Goal: Task Accomplishment & Management: Use online tool/utility

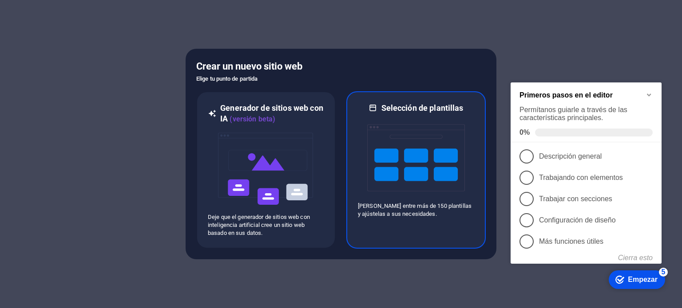
click at [396, 131] on img at bounding box center [416, 158] width 98 height 89
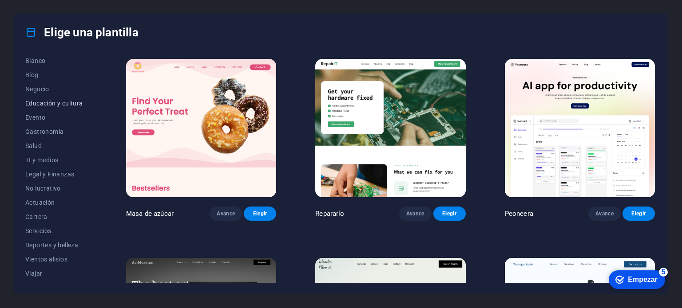
scroll to position [129, 0]
click at [35, 264] on font "Viajar" at bounding box center [33, 262] width 17 height 7
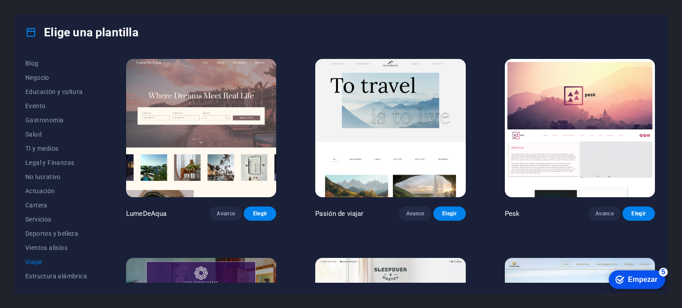
click at [208, 169] on img at bounding box center [201, 128] width 150 height 138
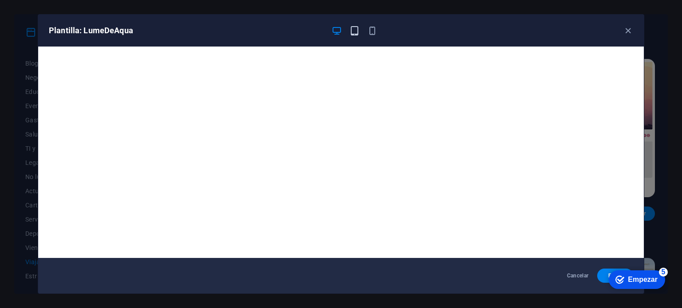
click at [354, 30] on icon "button" at bounding box center [354, 31] width 10 height 10
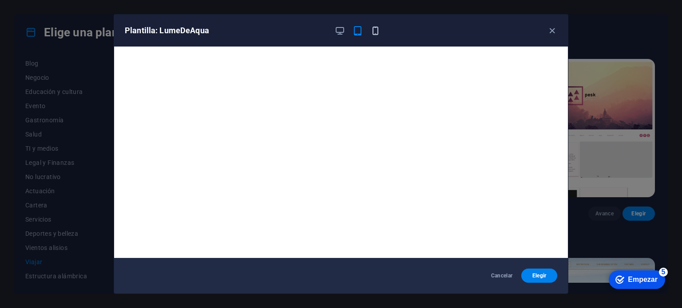
click at [376, 31] on icon "button" at bounding box center [375, 31] width 10 height 10
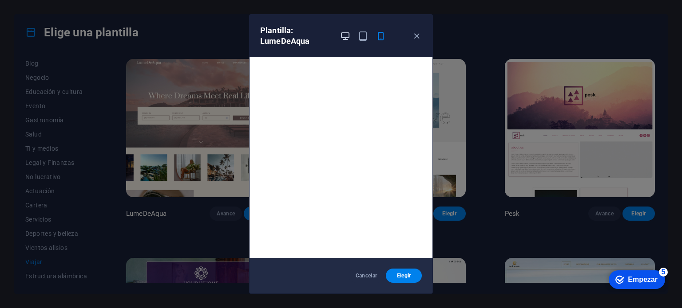
click at [343, 32] on icon "button" at bounding box center [345, 36] width 10 height 10
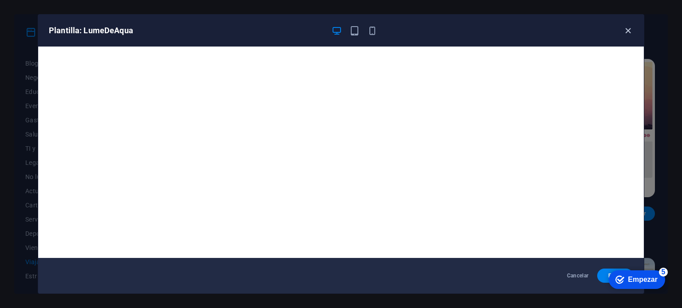
click at [623, 31] on icon "button" at bounding box center [627, 31] width 10 height 10
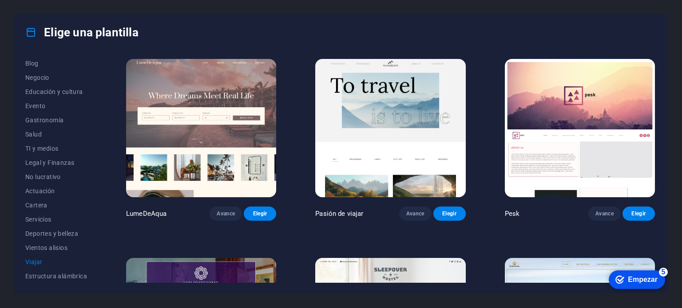
click at [410, 151] on img at bounding box center [390, 128] width 150 height 138
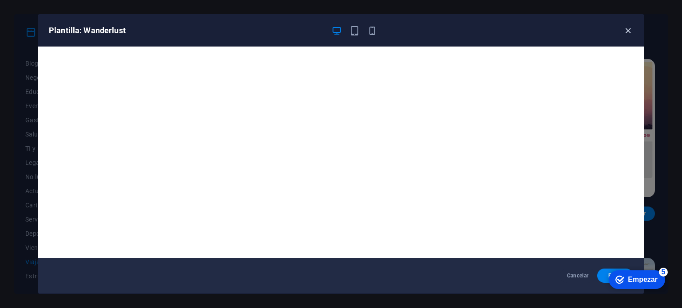
click at [626, 28] on icon "button" at bounding box center [627, 31] width 10 height 10
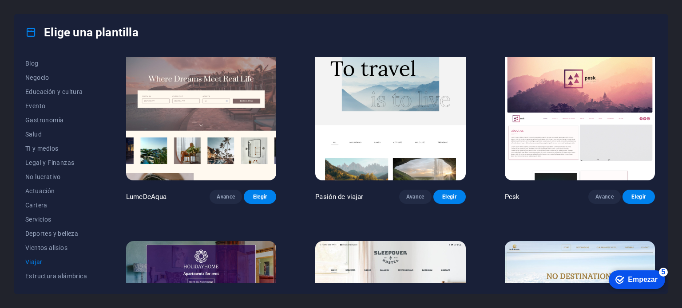
scroll to position [0, 0]
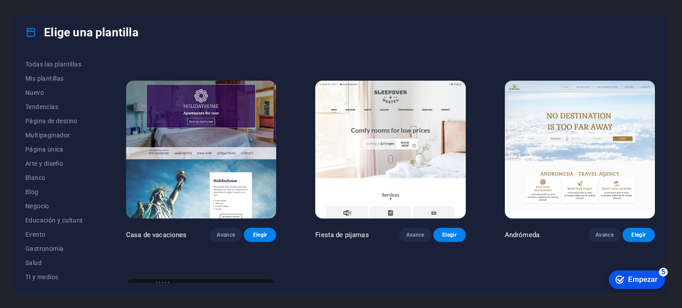
click at [231, 172] on img at bounding box center [201, 150] width 150 height 138
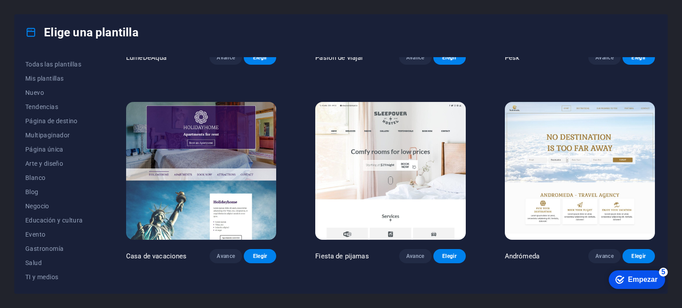
scroll to position [0, 0]
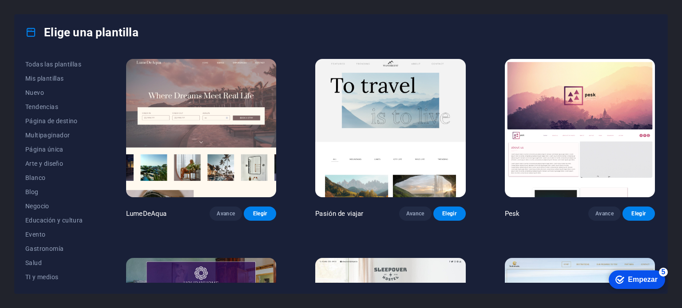
drag, startPoint x: 483, startPoint y: 190, endPoint x: 484, endPoint y: 204, distance: 13.3
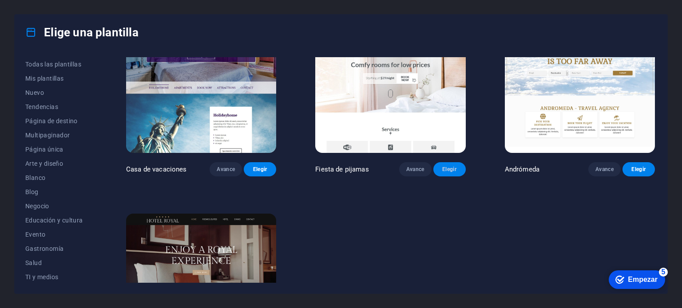
scroll to position [201, 0]
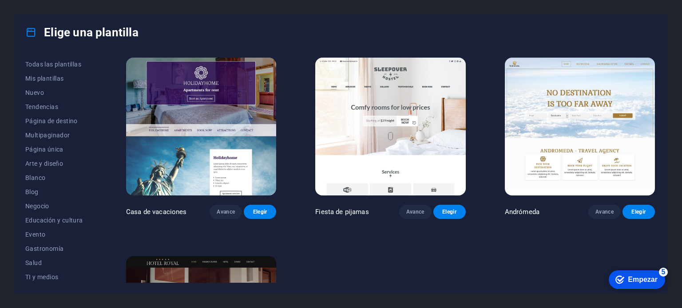
click at [557, 142] on img at bounding box center [579, 127] width 150 height 138
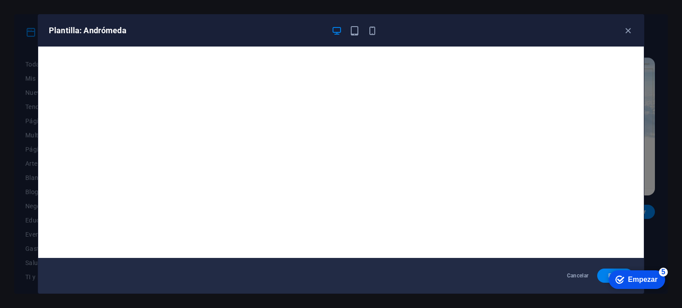
click at [604, 280] on span "Elegir" at bounding box center [615, 275] width 22 height 7
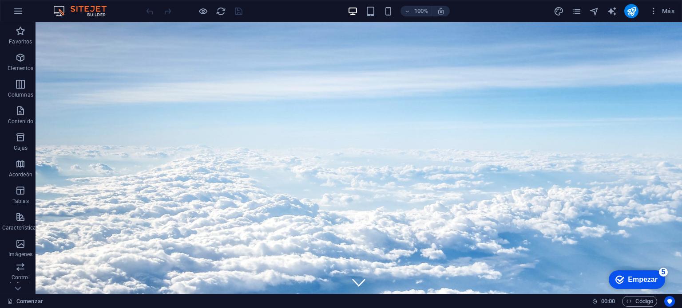
click at [299, 15] on div "100% Más" at bounding box center [410, 11] width 533 height 14
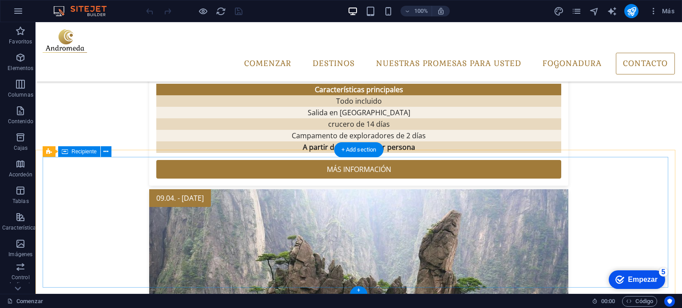
scroll to position [1817, 0]
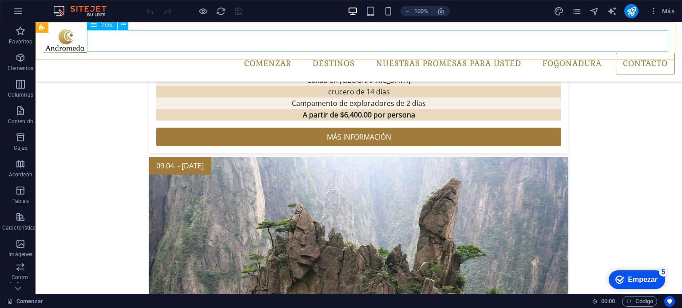
click at [637, 53] on nav "Comenzar Destinos Especiales mensuales Todos los destinos Nuestras promesas par…" at bounding box center [359, 64] width 632 height 22
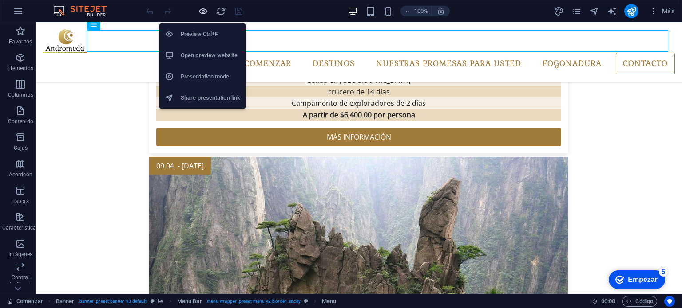
click at [204, 10] on icon "button" at bounding box center [203, 11] width 10 height 10
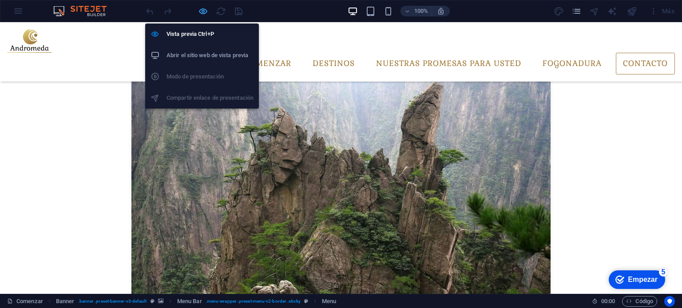
scroll to position [1797, 0]
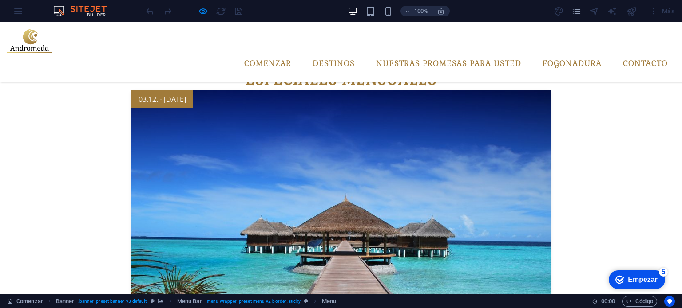
scroll to position [644, 0]
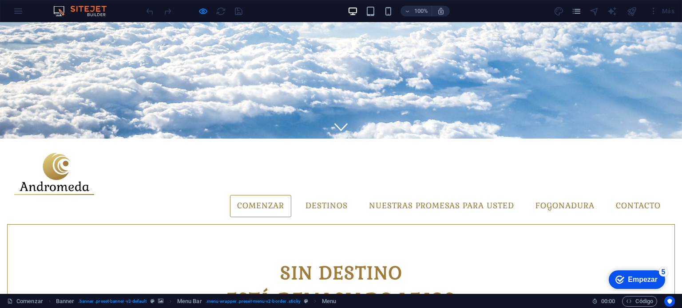
scroll to position [67, 0]
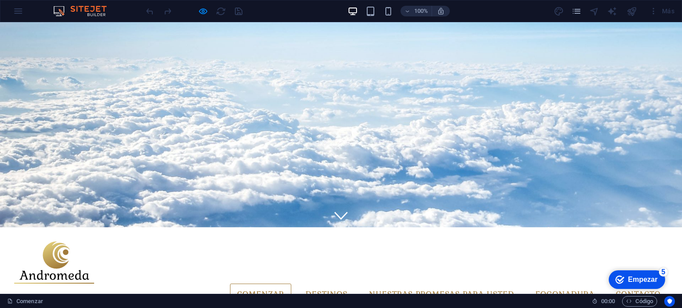
click input "email"
click button "Entregar"
click font "Entregar"
type input "joca.272001@gmail"
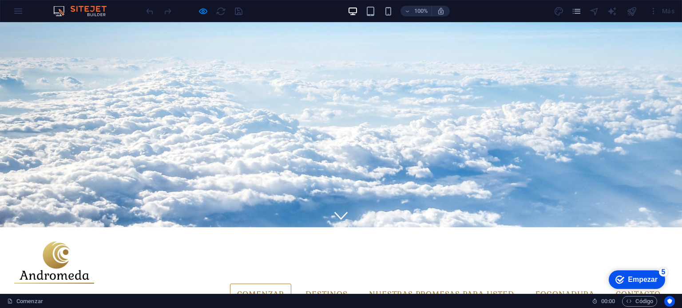
click select "Destino Maldivas Antártida Porcelana"
select select "0"
click select "Destino Maldivas Antártida Porcelana"
click input "text"
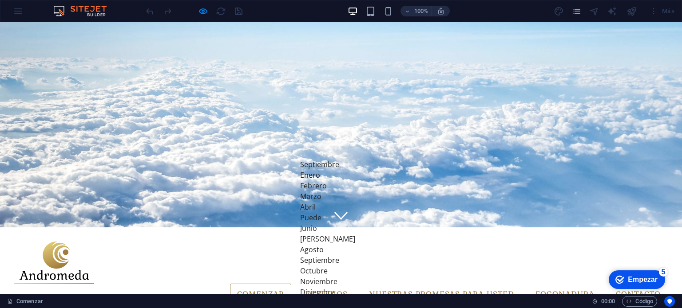
type input "Sep 3, 2025"
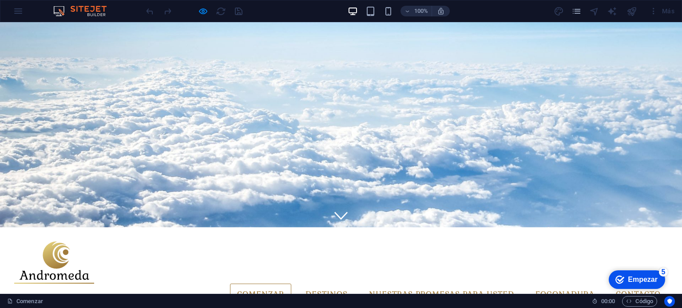
click input "text"
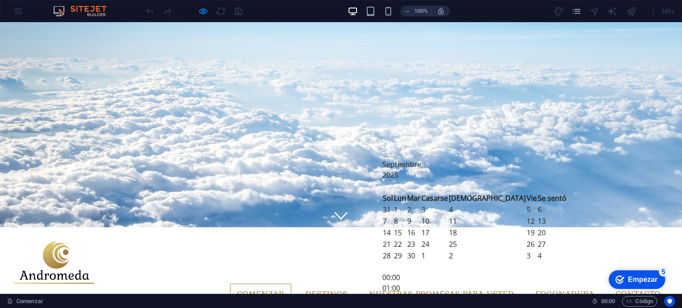
click at [526, 216] on td "12" at bounding box center [531, 222] width 11 height 12
type input "Sep 12, 2025"
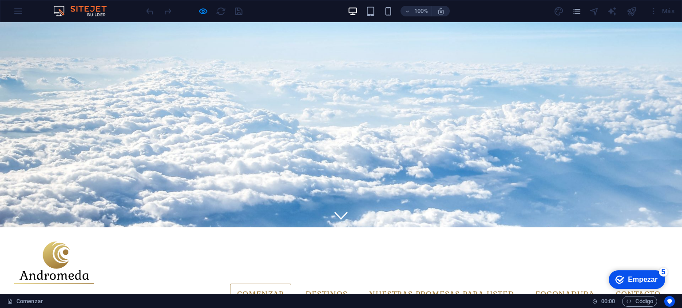
click font "Entregar"
click input "He leído y comprendido la política de privacidad."
checkbox input "true"
click font "He leído y comprendido la política de privacidad."
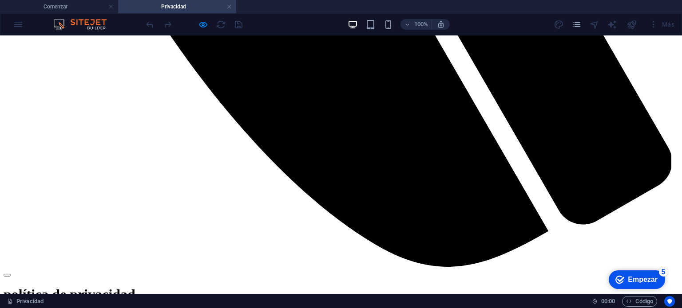
scroll to position [1046, 0]
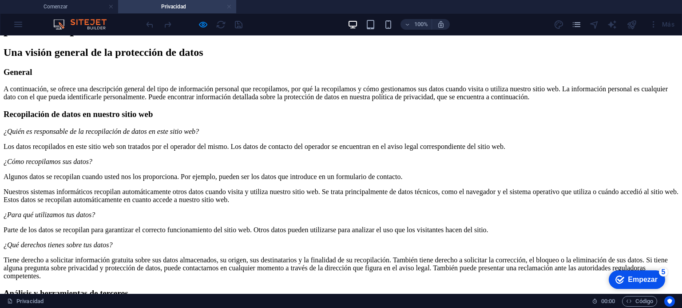
click at [228, 6] on link at bounding box center [228, 7] width 5 height 8
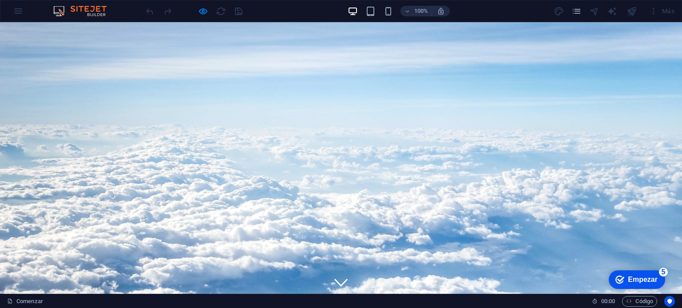
scroll to position [67, 0]
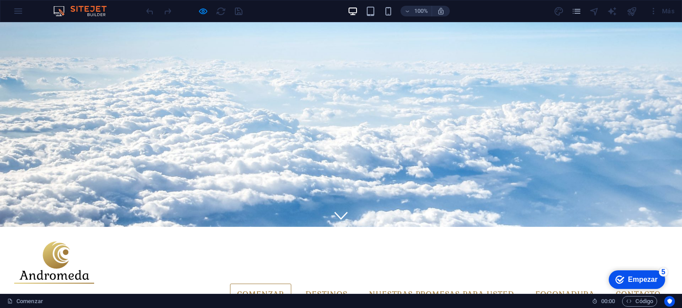
click font "Entregar"
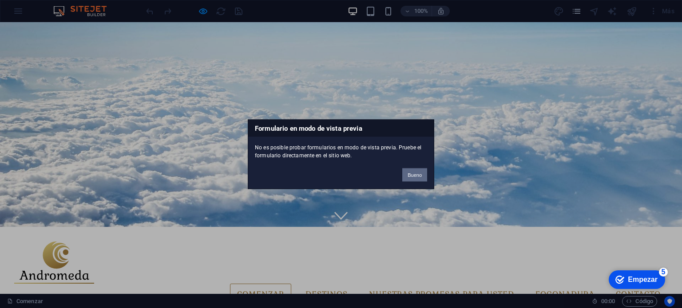
click at [413, 175] on font "Bueno" at bounding box center [414, 174] width 14 height 5
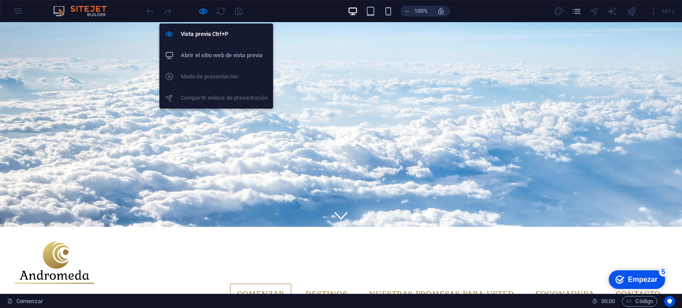
click at [206, 53] on font "Abrir el sitio web de vista previa" at bounding box center [222, 55] width 82 height 7
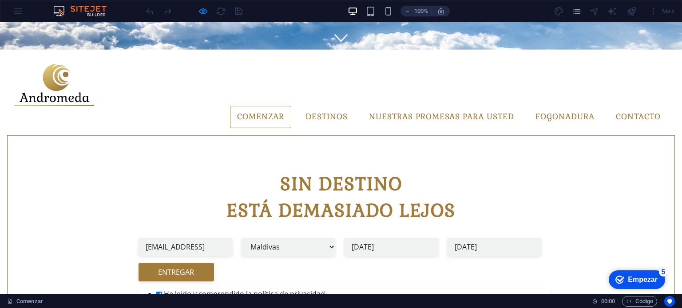
scroll to position [244, 0]
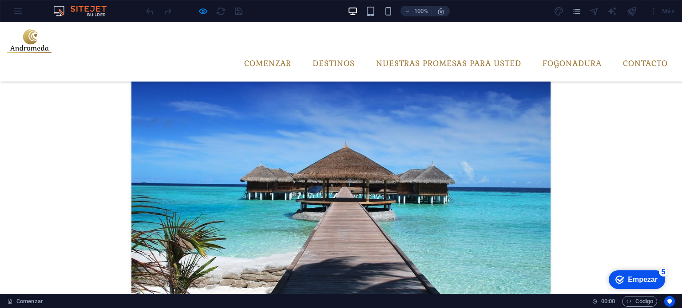
scroll to position [887, 0]
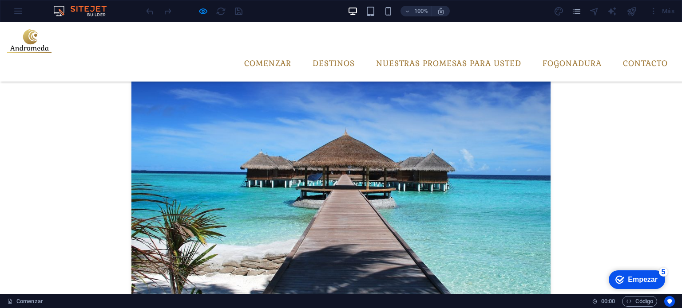
click at [19, 15] on div "100% Más" at bounding box center [340, 10] width 681 height 21
click at [91, 12] on img at bounding box center [84, 11] width 67 height 11
click at [64, 9] on img at bounding box center [84, 11] width 67 height 11
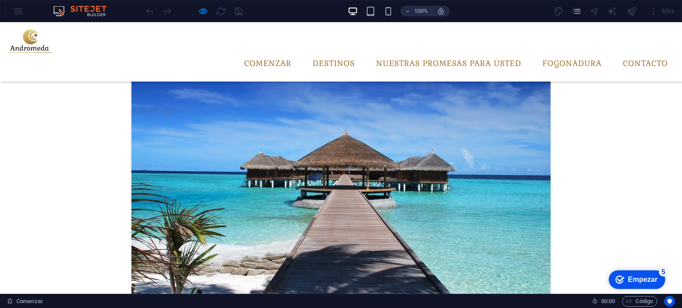
click at [61, 10] on img at bounding box center [84, 11] width 67 height 11
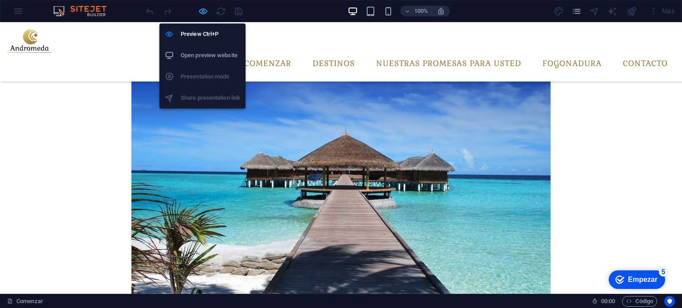
click at [203, 12] on icon "button" at bounding box center [203, 11] width 10 height 10
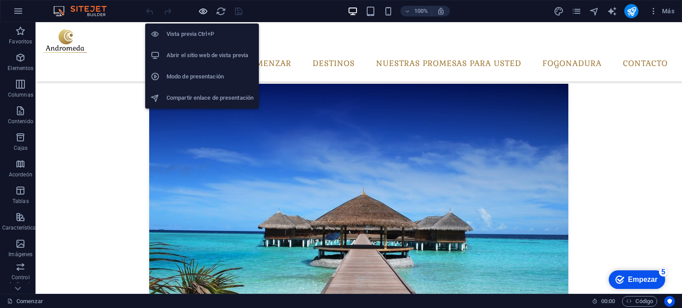
scroll to position [907, 0]
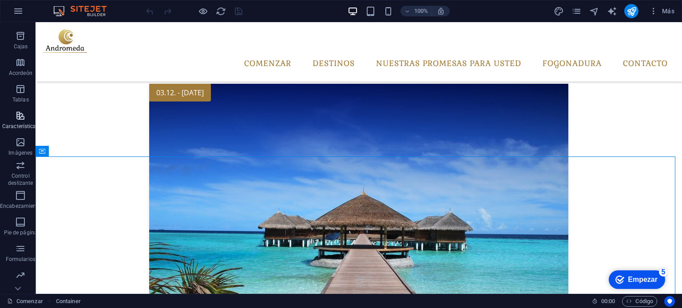
scroll to position [127, 0]
click at [21, 227] on icon "button" at bounding box center [20, 223] width 11 height 11
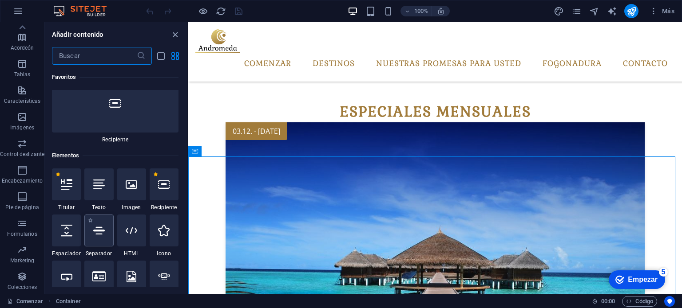
scroll to position [177, 0]
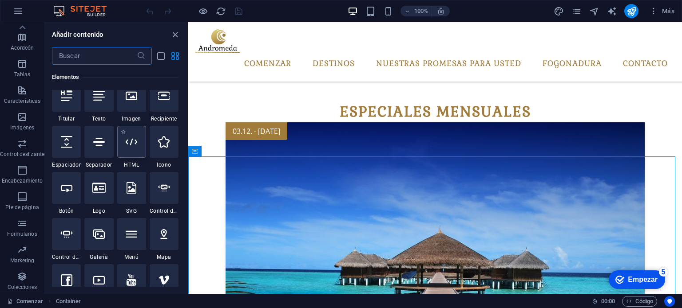
click at [130, 150] on div at bounding box center [131, 142] width 29 height 32
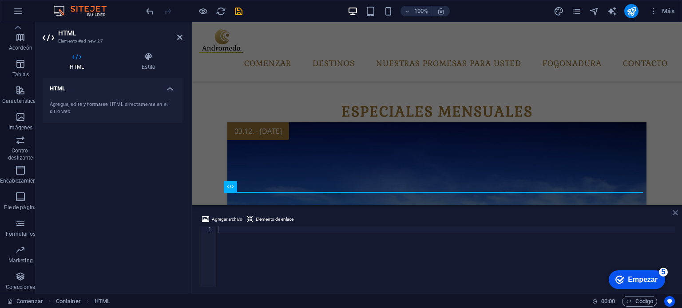
click at [673, 211] on icon at bounding box center [674, 212] width 5 height 7
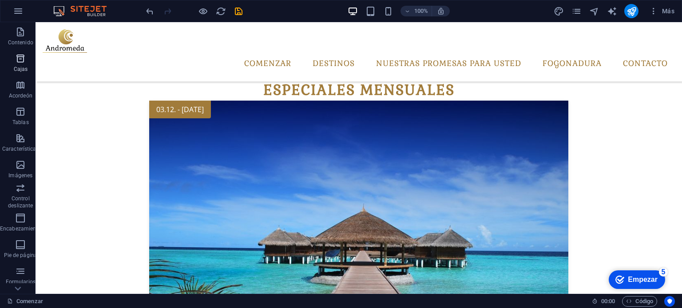
scroll to position [127, 0]
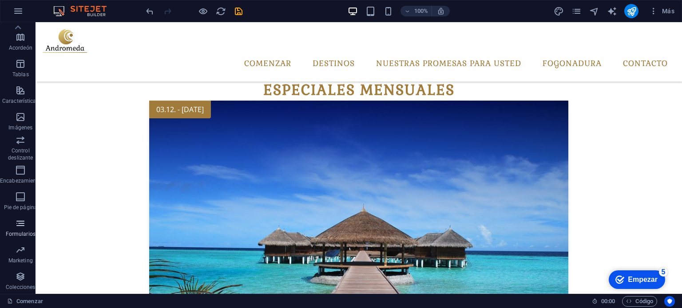
click at [26, 229] on span "Formularios" at bounding box center [20, 228] width 41 height 21
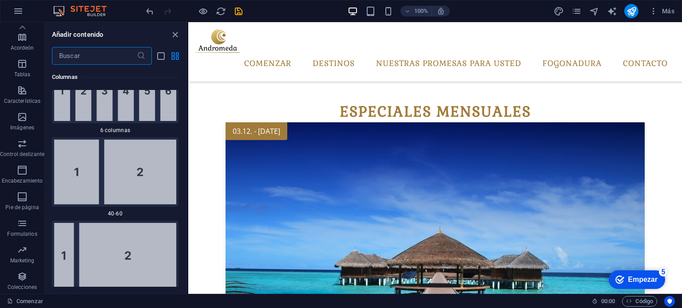
scroll to position [932, 0]
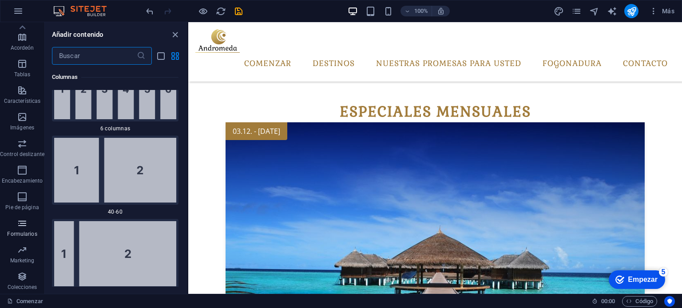
click at [30, 227] on span "Formularios" at bounding box center [22, 228] width 44 height 21
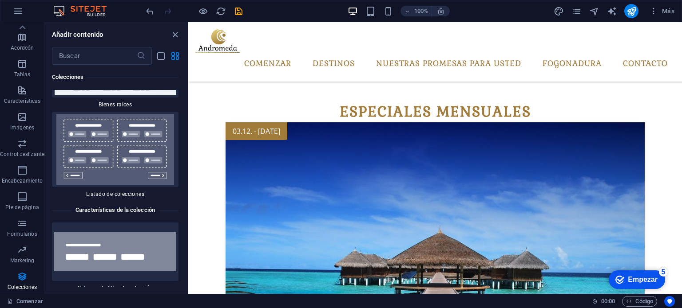
scroll to position [17108, 0]
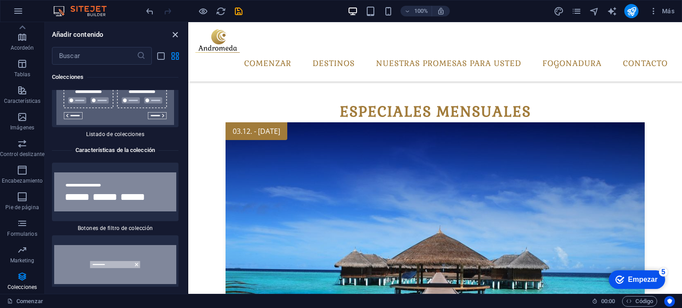
click at [173, 32] on icon "cerrar panel" at bounding box center [175, 35] width 10 height 10
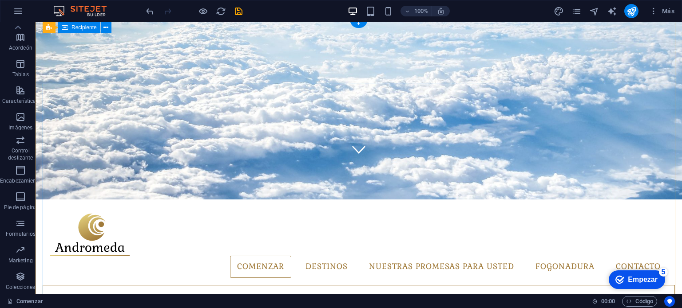
scroll to position [0, 0]
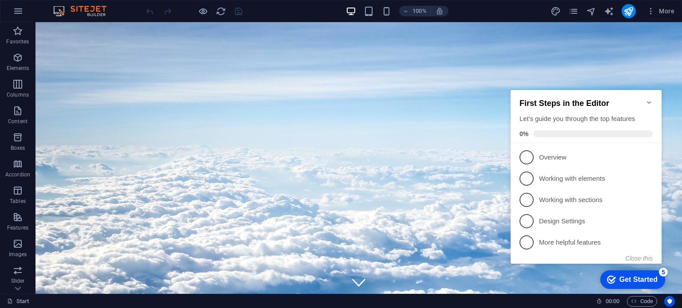
click at [508, 9] on div "100% More" at bounding box center [410, 11] width 533 height 14
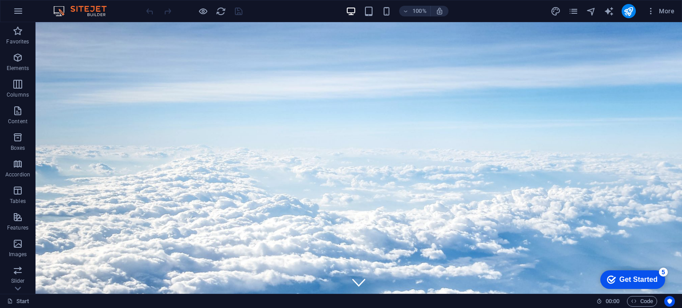
click at [629, 279] on div "Get Started" at bounding box center [638, 280] width 38 height 8
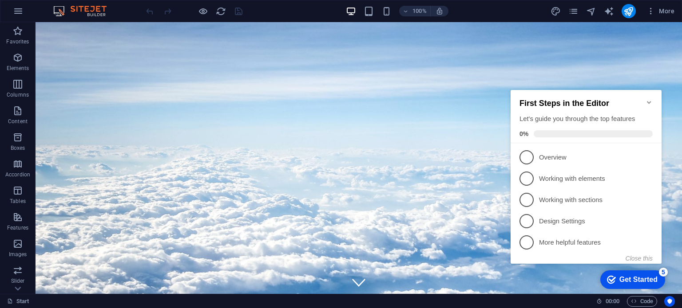
click at [629, 279] on div "Get Started" at bounding box center [638, 280] width 38 height 8
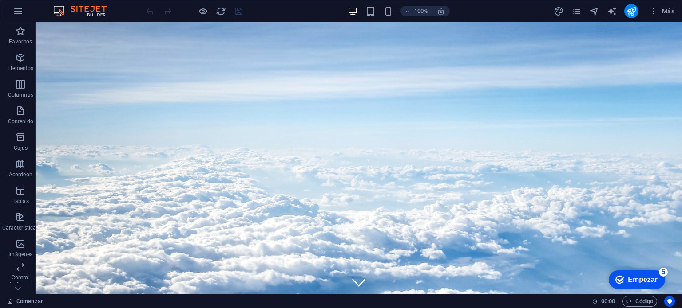
click at [275, 7] on div "100% Más" at bounding box center [410, 11] width 533 height 14
click at [634, 282] on font "Empezar" at bounding box center [642, 280] width 30 height 8
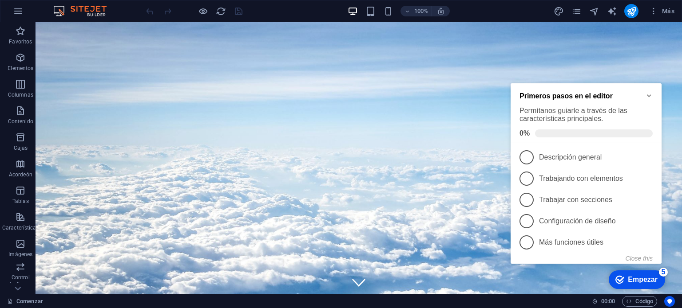
click at [650, 95] on icon "Minimize checklist" at bounding box center [648, 96] width 4 height 3
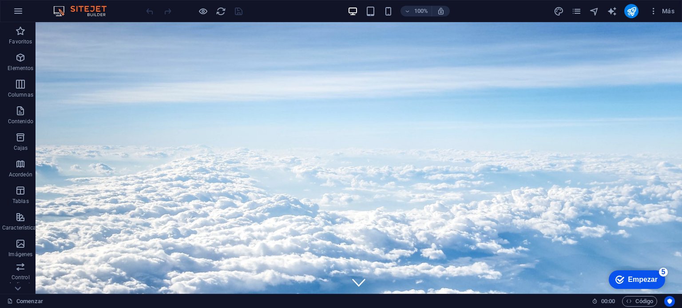
click at [657, 284] on font "Empezar" at bounding box center [642, 280] width 30 height 8
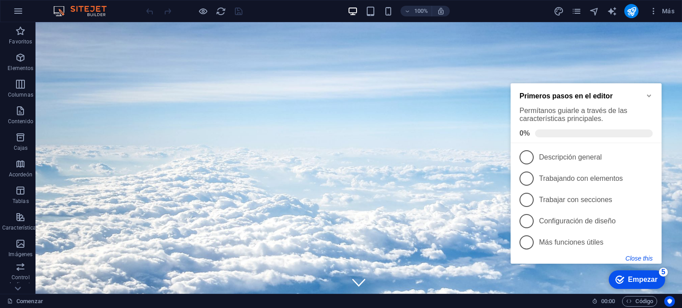
click at [640, 257] on button "Close this" at bounding box center [638, 258] width 27 height 7
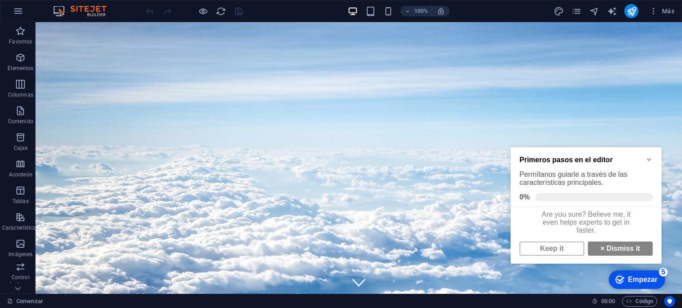
scroll to position [5, 0]
click at [650, 160] on icon "Minimize checklist" at bounding box center [648, 159] width 7 height 7
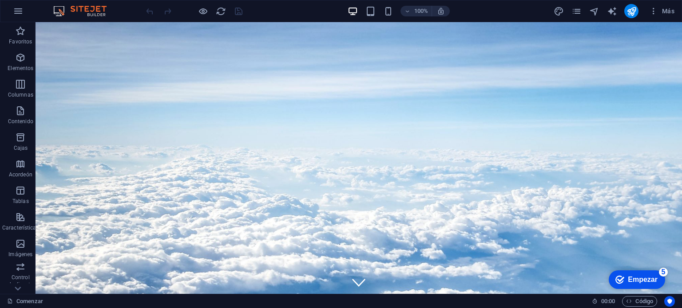
click at [657, 284] on font "Empezar" at bounding box center [642, 280] width 30 height 8
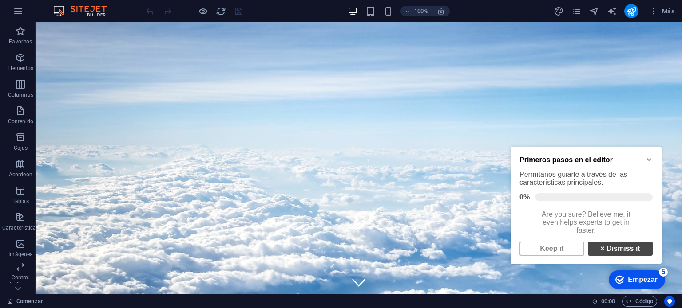
click at [600, 248] on strong "×" at bounding box center [602, 249] width 4 height 8
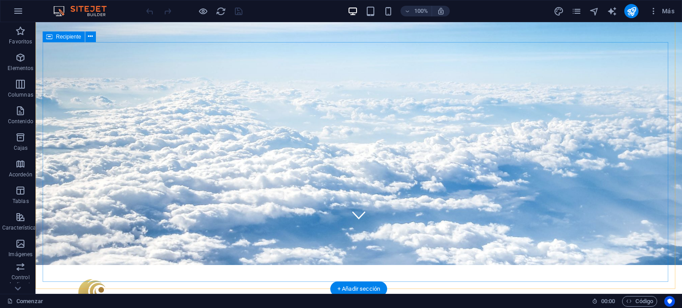
scroll to position [89, 0]
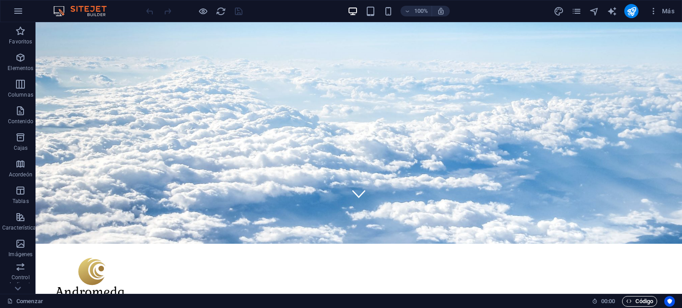
click at [641, 298] on font "Código" at bounding box center [644, 301] width 18 height 7
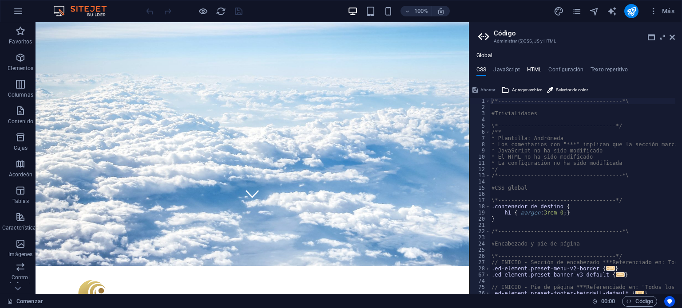
click at [528, 71] on font "HTML" at bounding box center [534, 70] width 15 height 6
type textarea "<a href="#main-content" class="wv-link-content button">Skip to main content</a>"
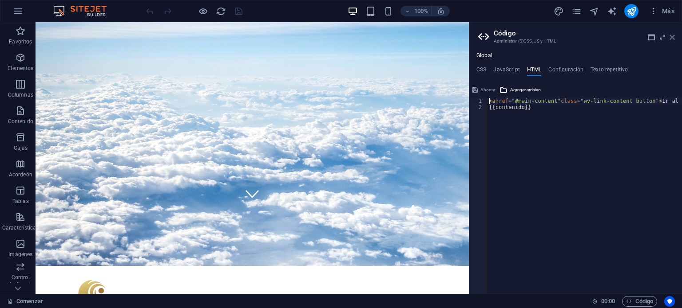
click at [672, 36] on icon at bounding box center [671, 37] width 5 height 7
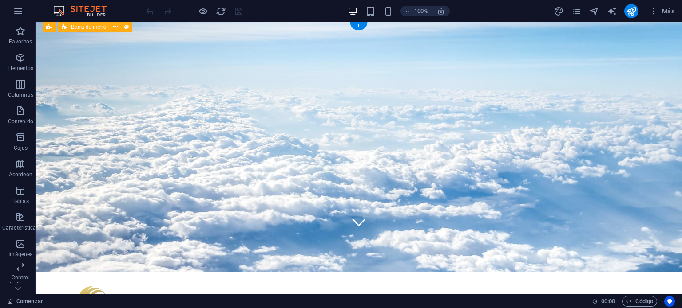
scroll to position [0, 0]
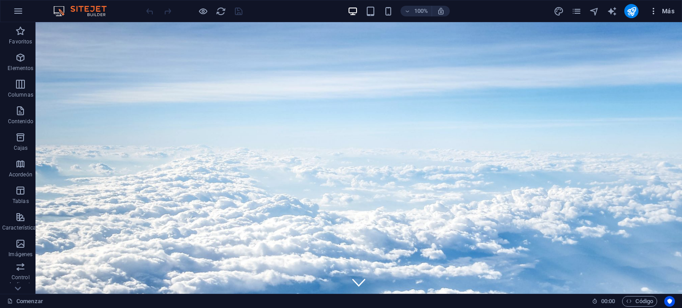
click at [650, 13] on icon "button" at bounding box center [653, 11] width 9 height 9
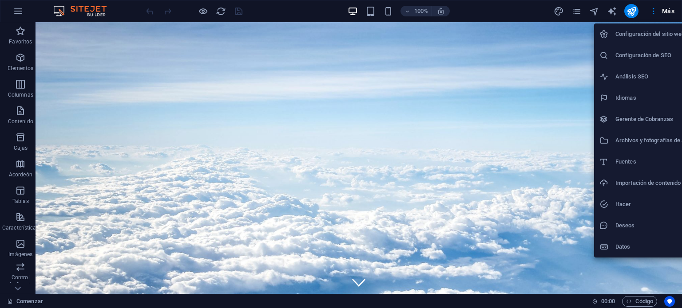
click at [666, 10] on div at bounding box center [341, 154] width 682 height 308
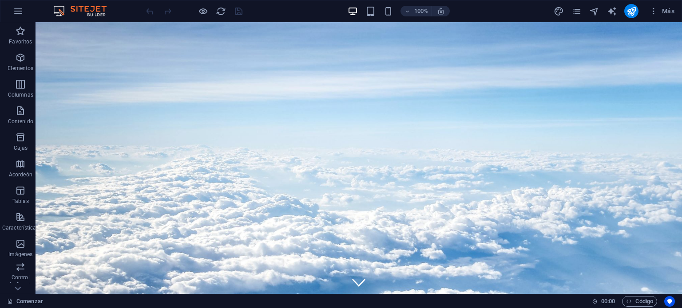
click at [666, 10] on font "Más" at bounding box center [668, 11] width 12 height 7
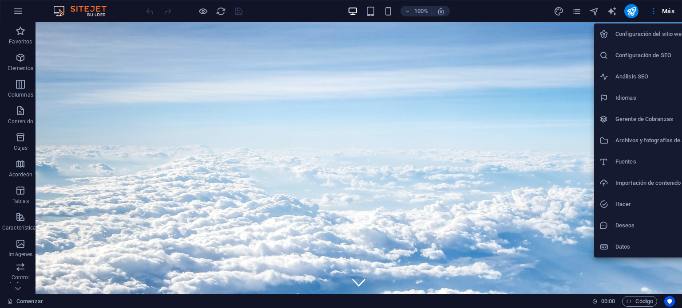
click at [666, 10] on div at bounding box center [341, 154] width 682 height 308
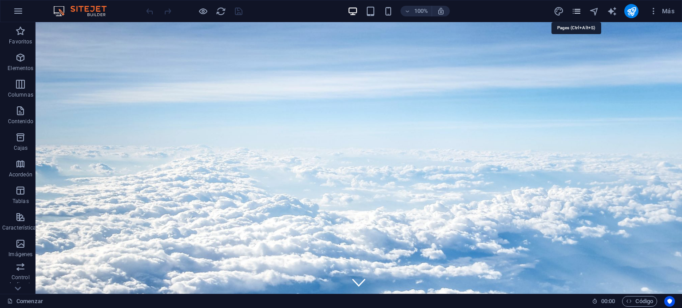
click at [574, 9] on icon "páginas" at bounding box center [576, 11] width 10 height 10
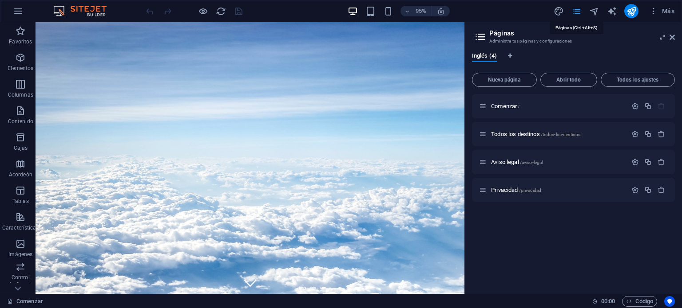
click at [574, 9] on icon "páginas" at bounding box center [576, 11] width 10 height 10
click at [575, 9] on icon "páginas" at bounding box center [576, 11] width 10 height 10
click at [674, 37] on aside "Páginas Administra tus páginas y configuraciones Inglés (4) Nueva página Abrir …" at bounding box center [572, 158] width 217 height 272
click at [671, 37] on icon at bounding box center [671, 37] width 5 height 7
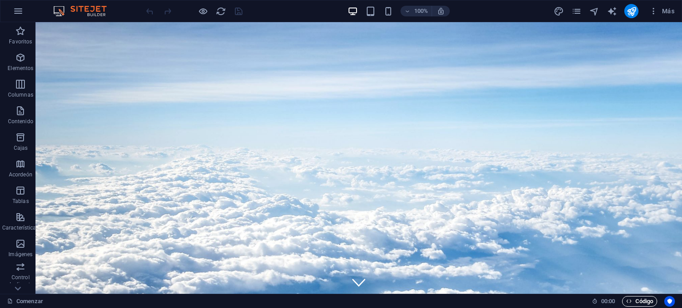
click at [647, 302] on font "Código" at bounding box center [644, 301] width 18 height 7
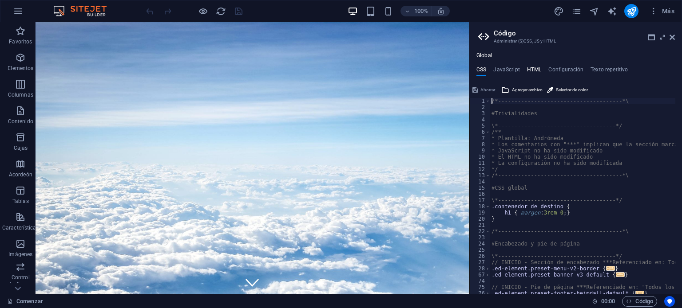
click at [535, 68] on font "HTML" at bounding box center [534, 70] width 15 height 6
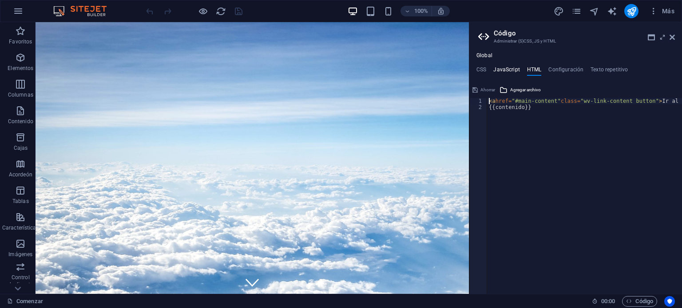
click at [507, 71] on font "JavaScript" at bounding box center [506, 70] width 26 height 6
type textarea "/* JS for preset "Menu V2" */"
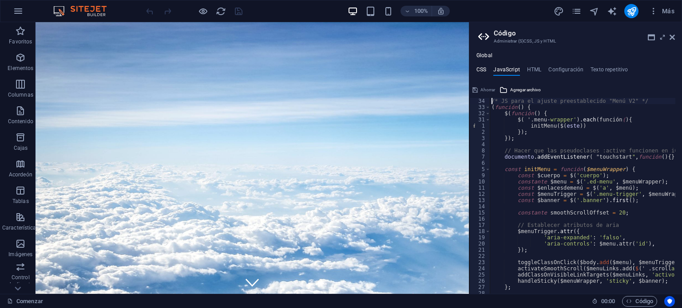
click at [481, 71] on font "CSS" at bounding box center [481, 70] width 10 height 6
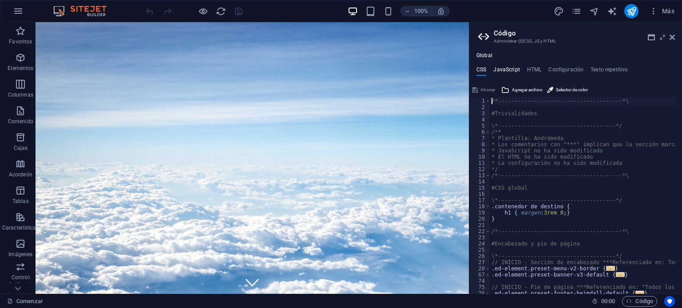
click at [500, 71] on font "JavaScript" at bounding box center [506, 70] width 26 height 6
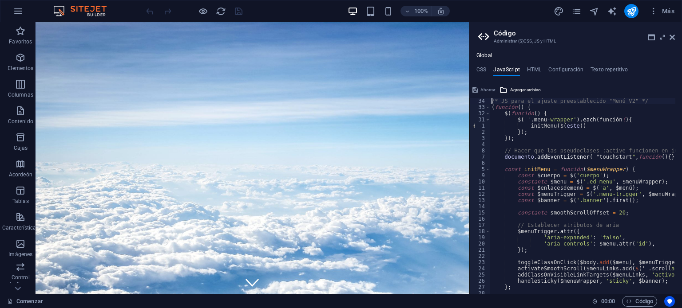
click at [518, 43] on font "Administrar (S)CSS, JS y HTML" at bounding box center [524, 41] width 62 height 5
click at [605, 67] on font "Texto repetitivo" at bounding box center [608, 70] width 37 height 6
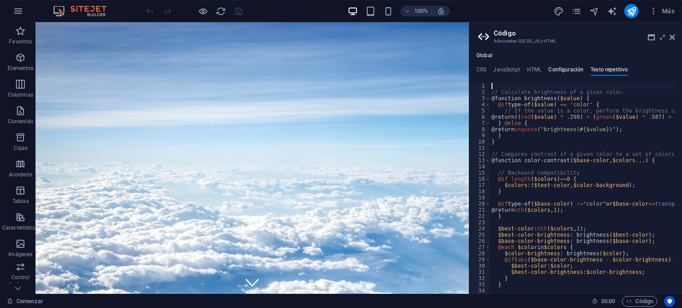
click at [557, 69] on font "Configuración" at bounding box center [565, 70] width 35 height 6
type textarea "$ls-headlines-all: (2px, null, null);"
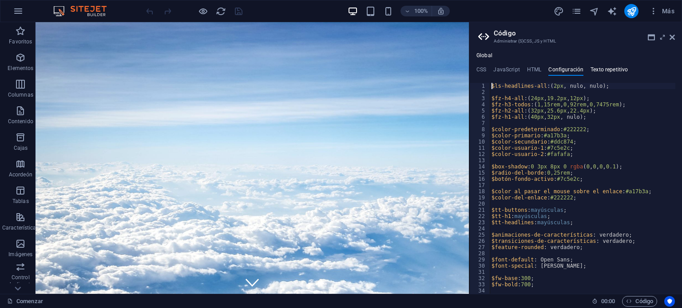
click at [590, 68] on font "Texto repetitivo" at bounding box center [608, 70] width 37 height 6
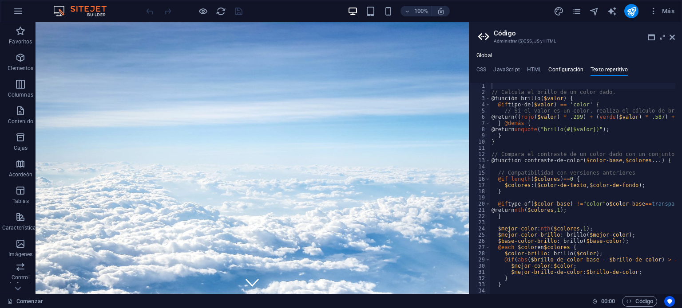
click at [553, 68] on font "Configuración" at bounding box center [565, 70] width 35 height 6
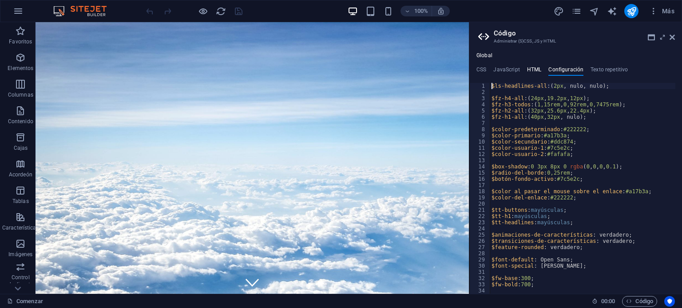
click at [525, 69] on ul "CSS JavaScript HTML Configuración Texto repetitivo" at bounding box center [575, 72] width 213 height 10
click at [493, 69] on font "JavaScript" at bounding box center [506, 70] width 26 height 6
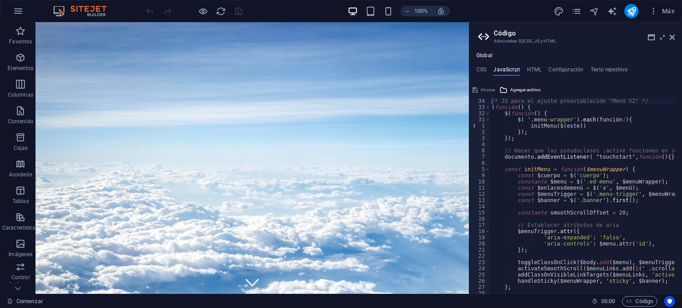
click at [474, 69] on ul "CSS JavaScript HTML Configuración Texto repetitivo" at bounding box center [575, 72] width 213 height 10
click at [480, 73] on h4 "CSS" at bounding box center [481, 72] width 10 height 10
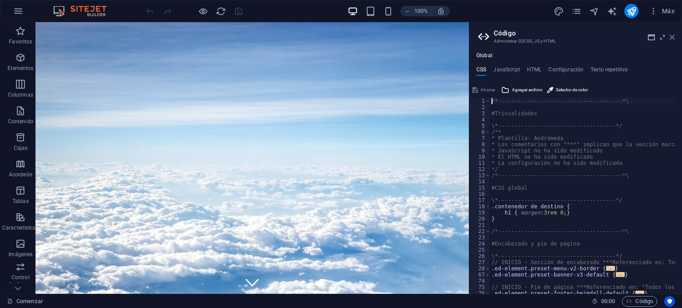
click at [670, 37] on icon at bounding box center [671, 37] width 5 height 7
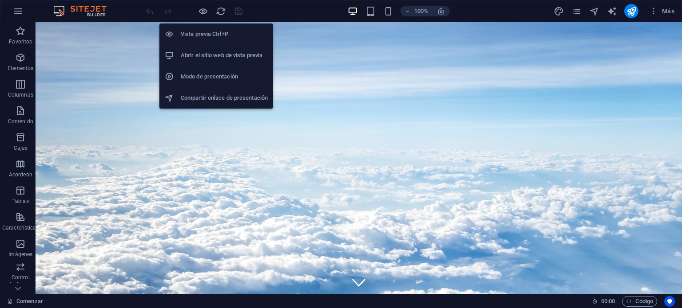
click at [225, 74] on font "Modo de presentación" at bounding box center [209, 76] width 57 height 7
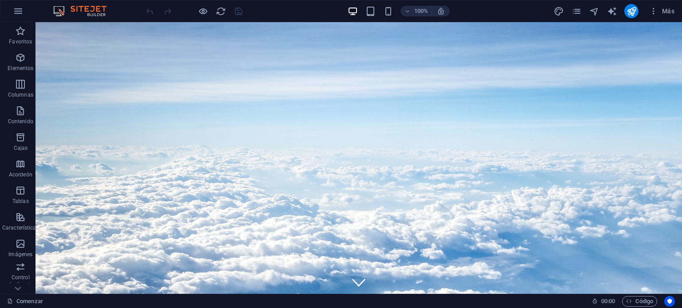
click at [282, 14] on div "100% Más" at bounding box center [410, 11] width 533 height 14
click at [667, 300] on icon "Centrados en el usuario" at bounding box center [669, 302] width 6 height 6
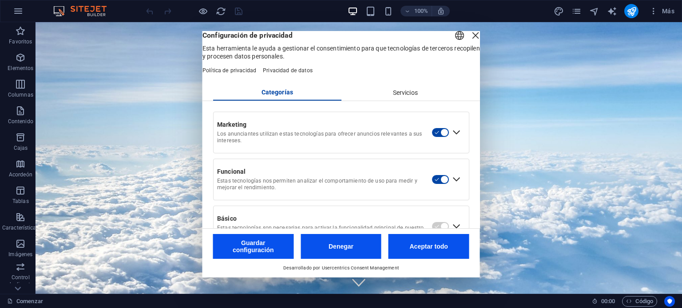
click at [469, 42] on div "Cerrar capa" at bounding box center [475, 35] width 12 height 12
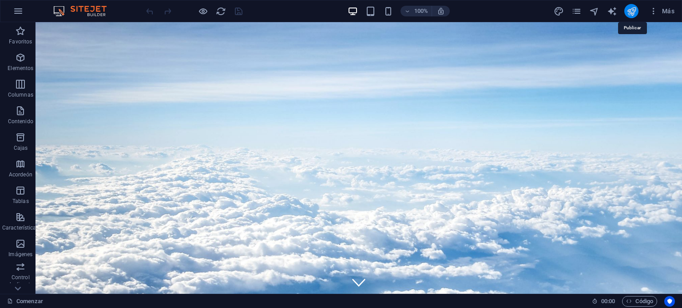
click at [633, 12] on icon "publicar" at bounding box center [631, 11] width 10 height 10
